Goal: Information Seeking & Learning: Check status

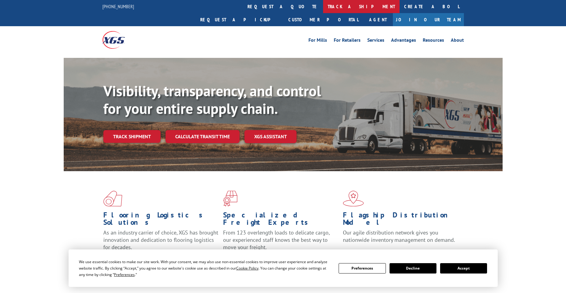
click at [323, 5] on link "track a shipment" at bounding box center [361, 6] width 76 height 13
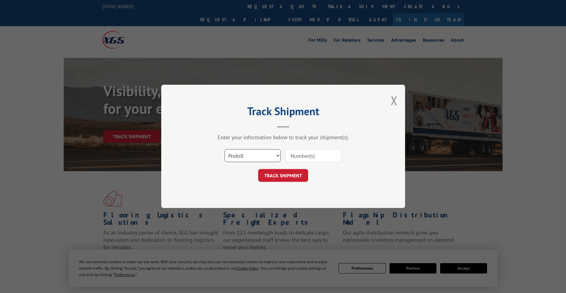
click at [261, 158] on select "Select category... Probill BOL PO" at bounding box center [252, 156] width 56 height 13
select select "po"
click at [224, 150] on select "Select category... Probill BOL PO" at bounding box center [252, 156] width 56 height 13
paste input "Hello, we were calling to inform you that due to the age of your home and the e…"
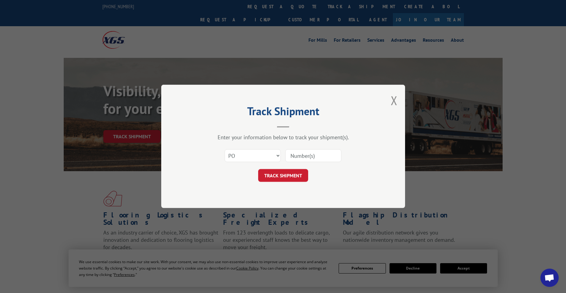
type input "Hello, we were calling to inform you that due to the age of your home and the e…"
click at [315, 156] on input "Hello, we were calling to inform you that due to the age of your home and the e…" at bounding box center [313, 156] width 56 height 13
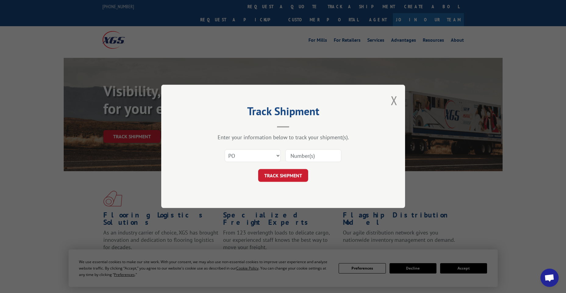
scroll to position [0, 0]
click at [305, 152] on input at bounding box center [313, 156] width 56 height 13
paste input "15530850"
click at [301, 153] on input "15530850" at bounding box center [313, 156] width 56 height 13
type input "15530850"
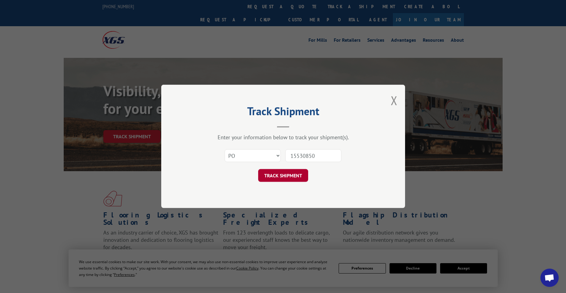
click at [295, 181] on button "TRACK SHIPMENT" at bounding box center [283, 175] width 50 height 13
